Goal: Task Accomplishment & Management: Use online tool/utility

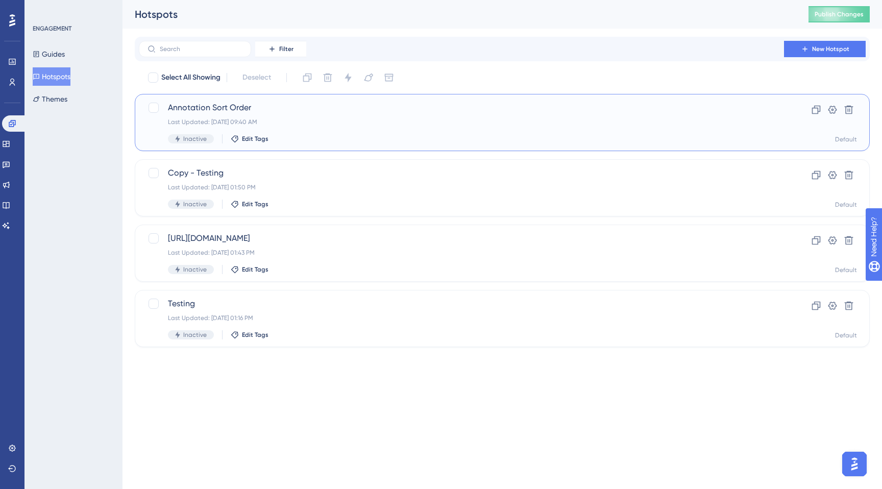
click at [408, 118] on div "Last Updated: Sep 19 2025, 09:40 AM" at bounding box center [461, 122] width 587 height 8
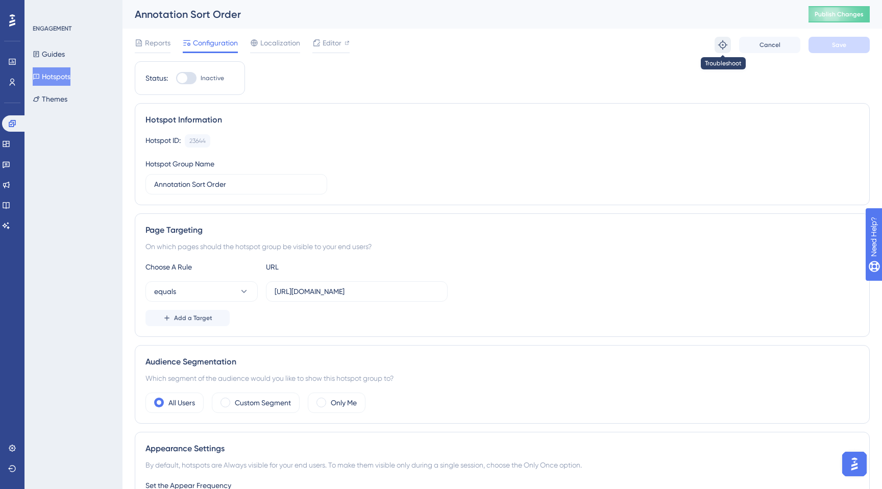
click at [722, 44] on icon at bounding box center [722, 44] width 9 height 9
click at [330, 49] on div "Editor" at bounding box center [330, 45] width 37 height 16
click at [321, 43] on div "Editor" at bounding box center [330, 43] width 37 height 12
click at [210, 15] on div "Annotation Sort Order" at bounding box center [459, 14] width 648 height 14
click at [334, 40] on span "Editor" at bounding box center [331, 43] width 19 height 12
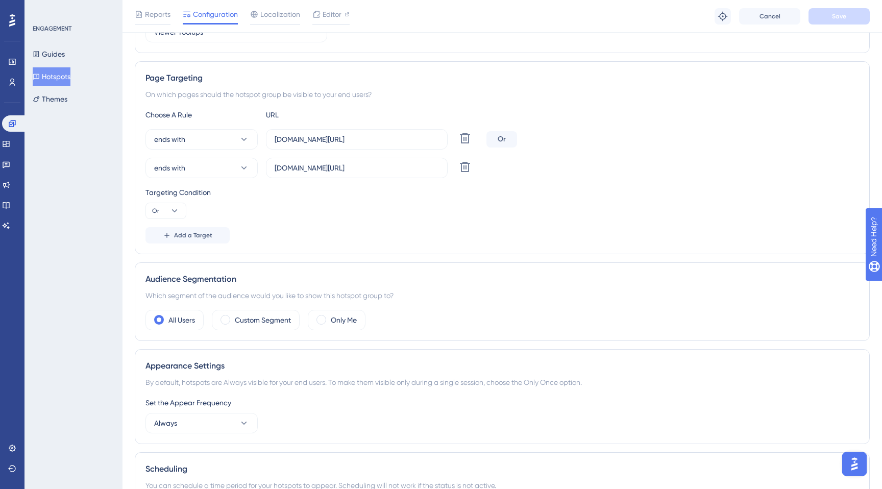
scroll to position [163, 0]
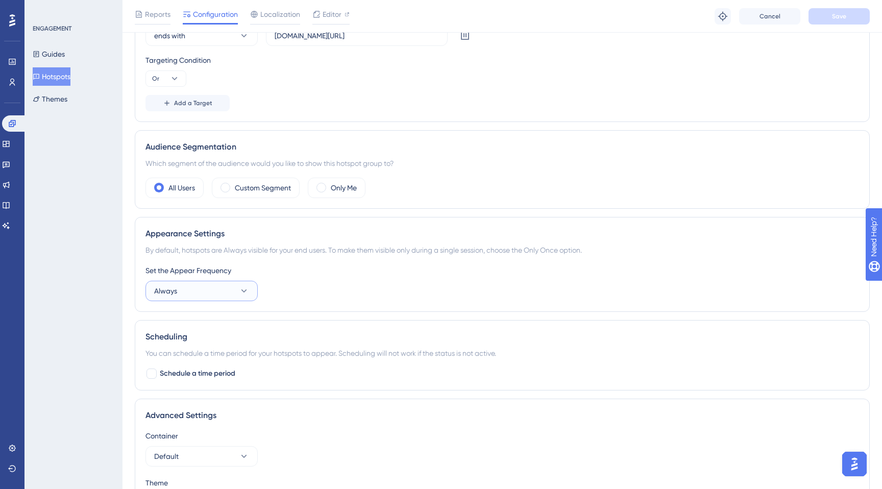
click at [228, 296] on button "Always" at bounding box center [201, 291] width 112 height 20
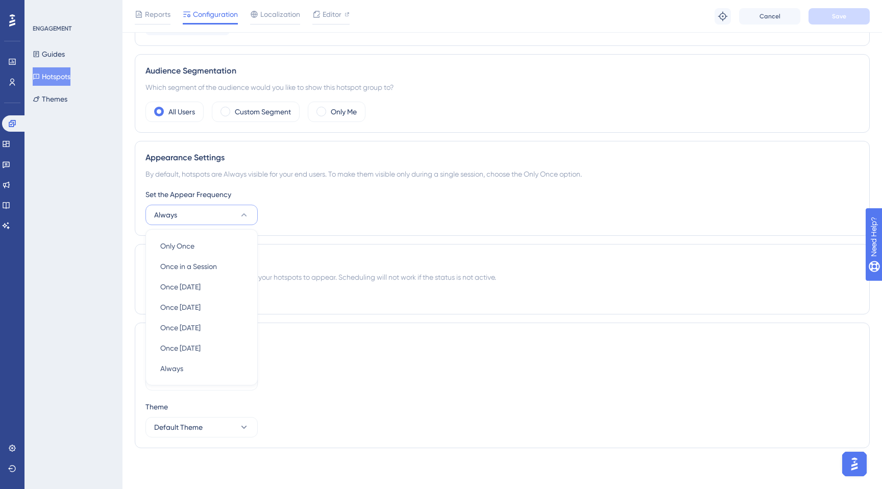
click at [325, 214] on div "Set the Appear Frequency Always Only Once Only Once Once in a Session Once in a…" at bounding box center [501, 206] width 713 height 37
click at [251, 217] on button "Always" at bounding box center [201, 215] width 112 height 20
click at [326, 196] on div "Set the Appear Frequency" at bounding box center [501, 194] width 713 height 12
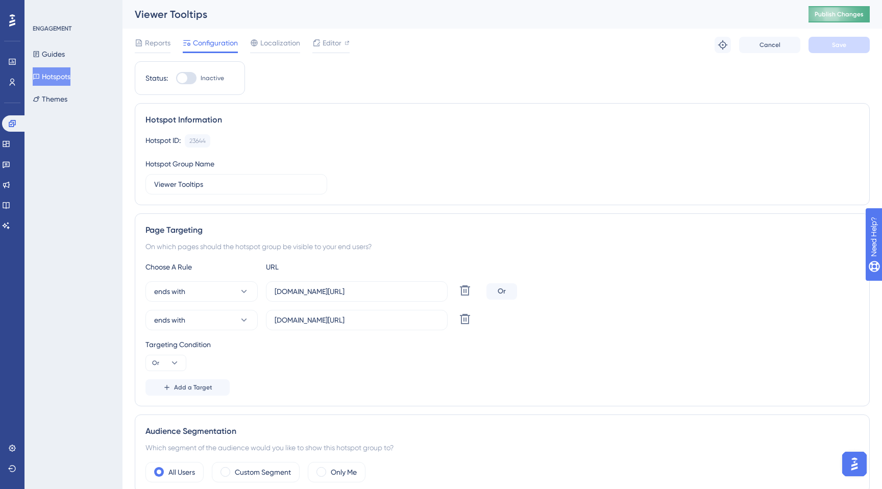
click at [824, 14] on span "Publish Changes" at bounding box center [838, 14] width 49 height 8
click at [338, 40] on span "Editor" at bounding box center [331, 43] width 19 height 12
click at [724, 45] on icon at bounding box center [722, 45] width 10 height 10
click at [402, 320] on input "vodori.com/e1/cloud/t1/lens/" at bounding box center [356, 319] width 164 height 11
type input "vodori.com/e1/cloud/t1/lens"
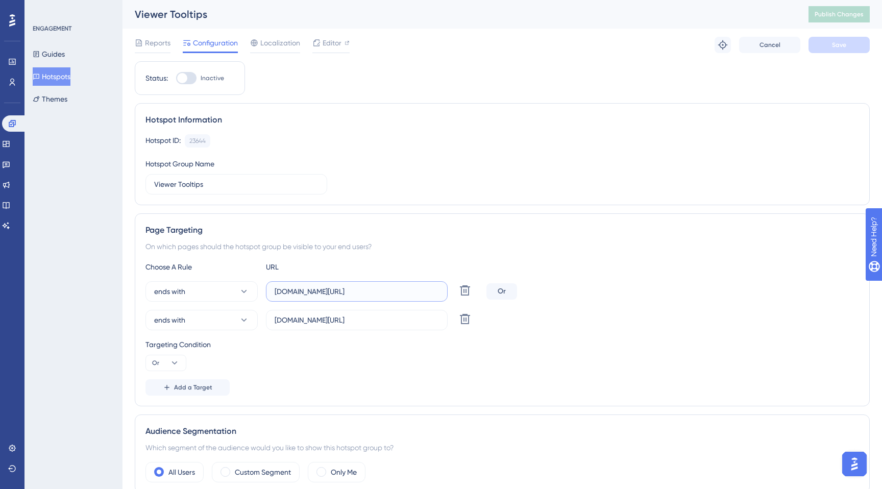
click at [393, 292] on input "vodori.com/e2/cloud/t2/lens/" at bounding box center [356, 291] width 164 height 11
type input "vodori.com/e2/cloud/t2/lens"
click at [192, 290] on button "ends with" at bounding box center [201, 291] width 112 height 20
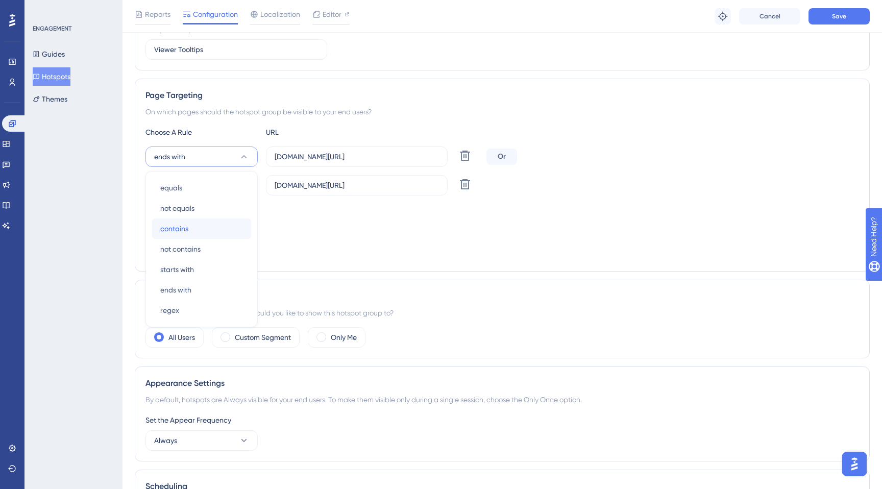
click at [181, 228] on span "contains" at bounding box center [174, 228] width 28 height 12
click at [207, 190] on button "ends with" at bounding box center [201, 185] width 112 height 20
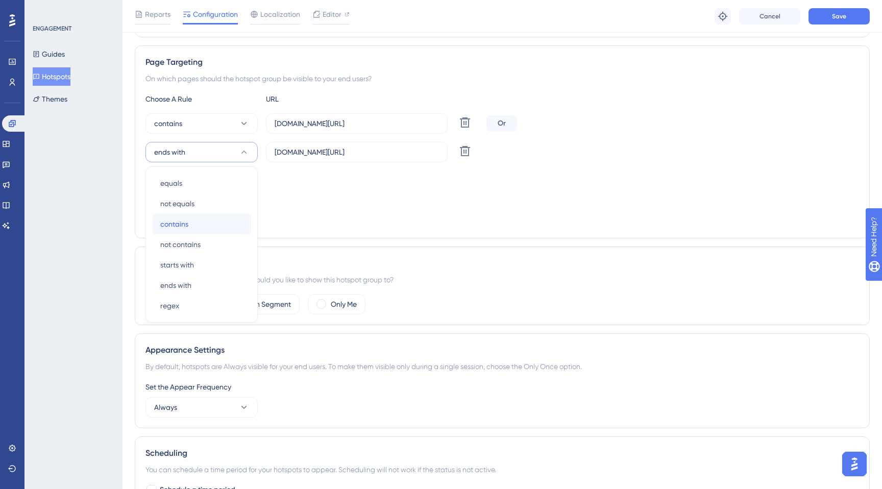
click at [196, 224] on div "contains contains" at bounding box center [201, 224] width 83 height 20
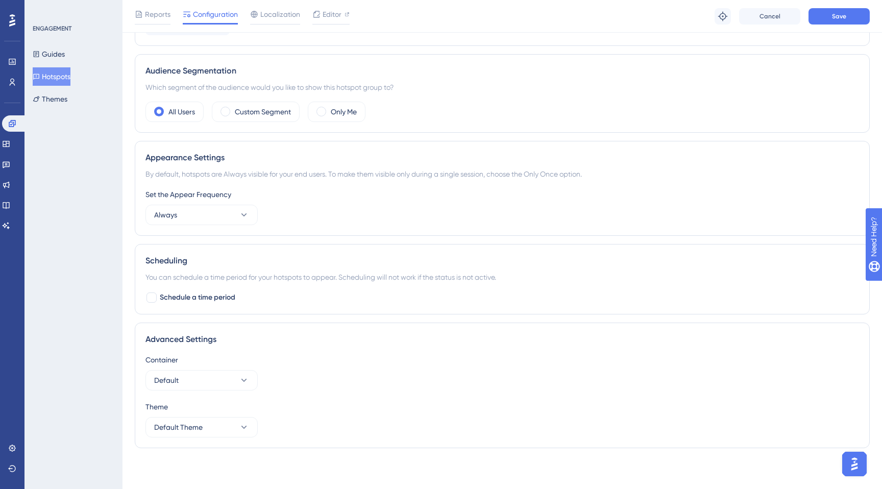
scroll to position [0, 0]
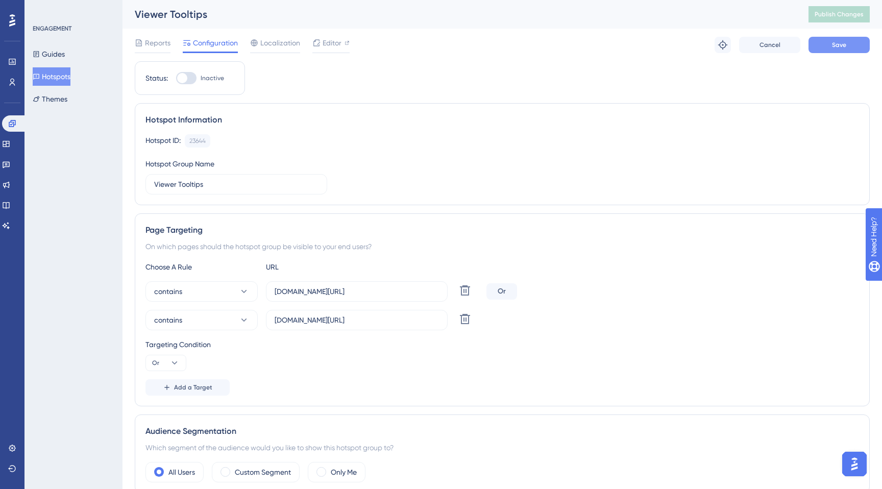
click at [831, 42] on button "Save" at bounding box center [838, 45] width 61 height 16
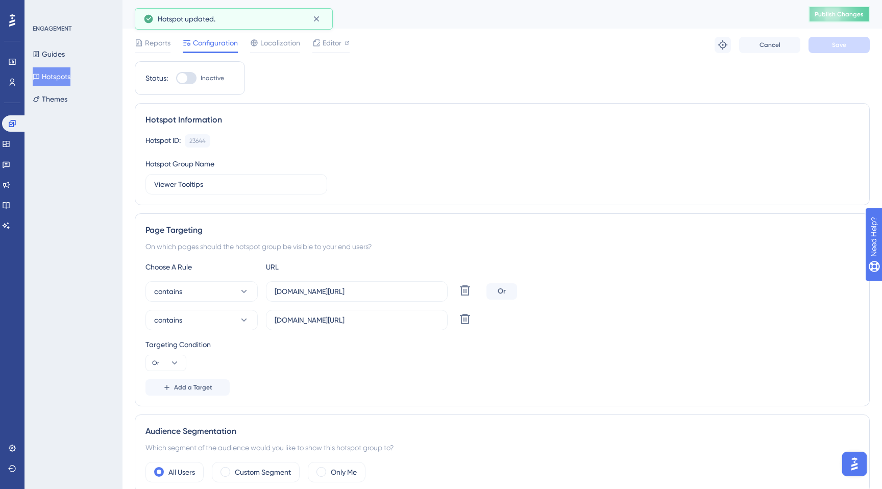
click at [829, 15] on span "Publish Changes" at bounding box center [838, 14] width 49 height 8
click at [717, 41] on button at bounding box center [722, 45] width 16 height 16
click at [345, 46] on div at bounding box center [346, 43] width 5 height 12
